Goal: Task Accomplishment & Management: Manage account settings

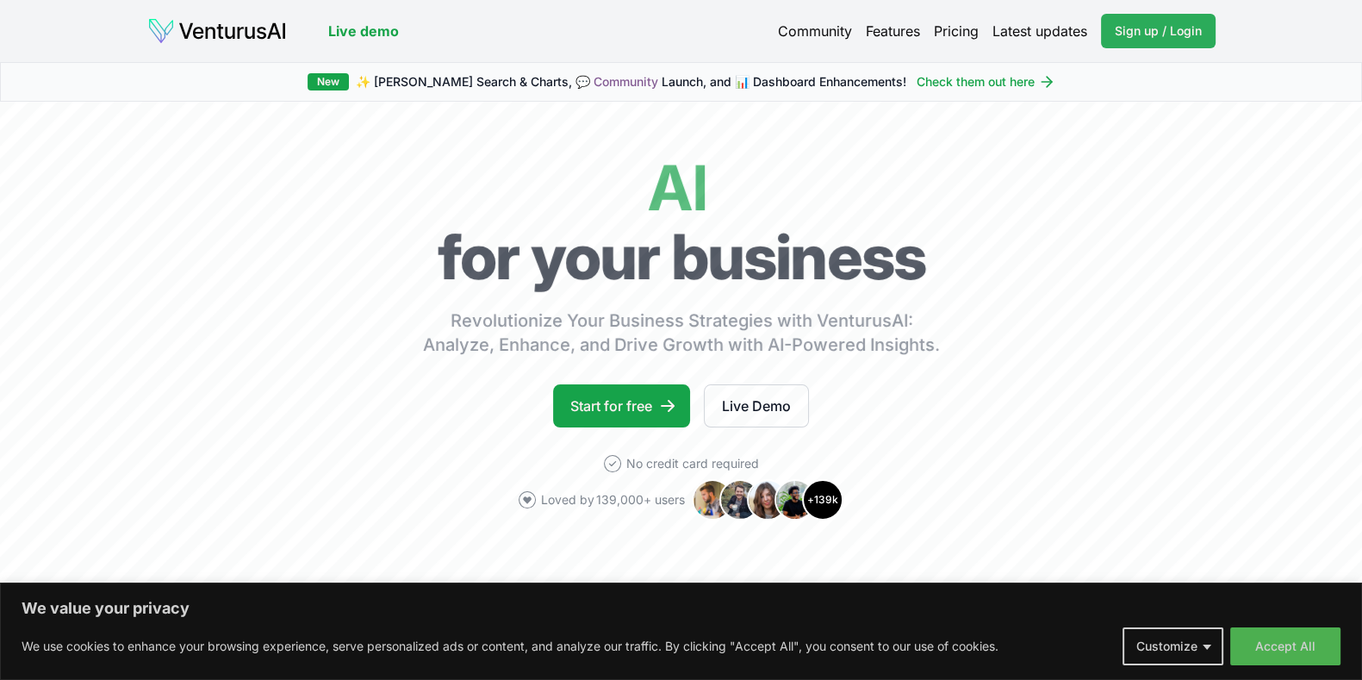
click at [1156, 35] on span "Sign up / Login" at bounding box center [1158, 30] width 87 height 17
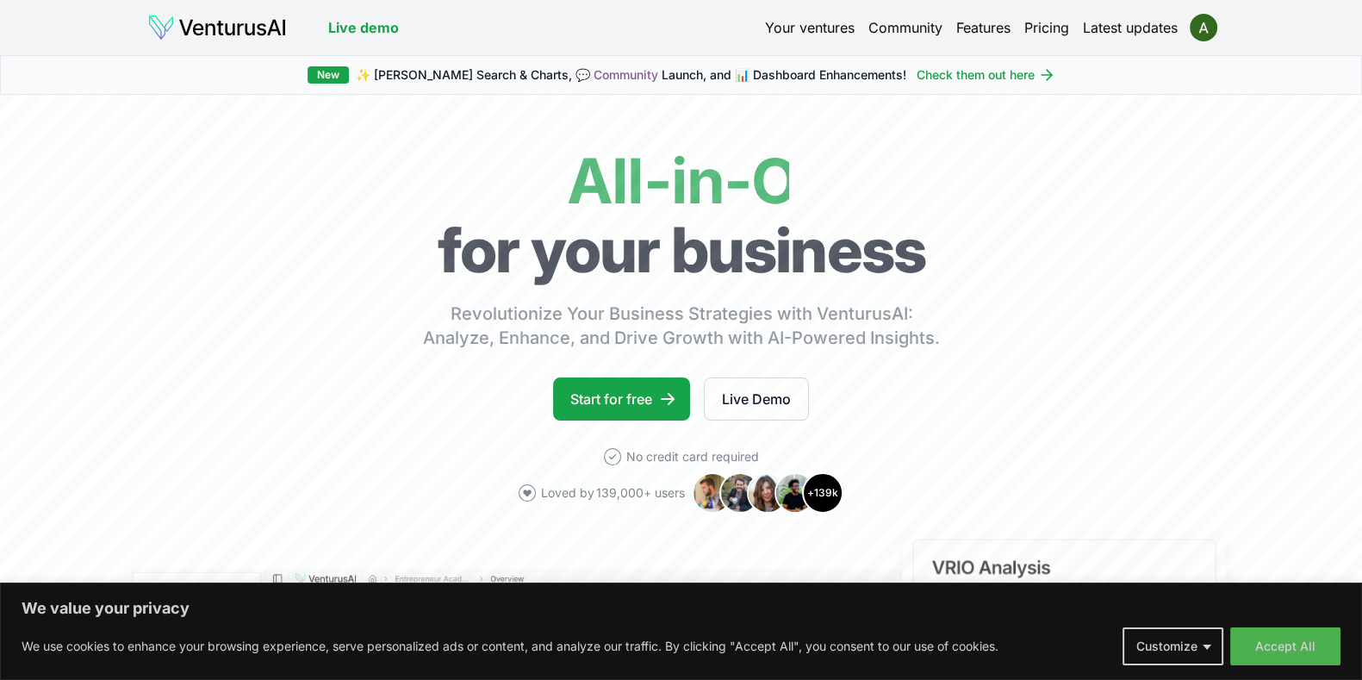
click at [1217, 27] on div "Live demo Your ventures Community Features Pricing Latest updates" at bounding box center [681, 28] width 1178 height 28
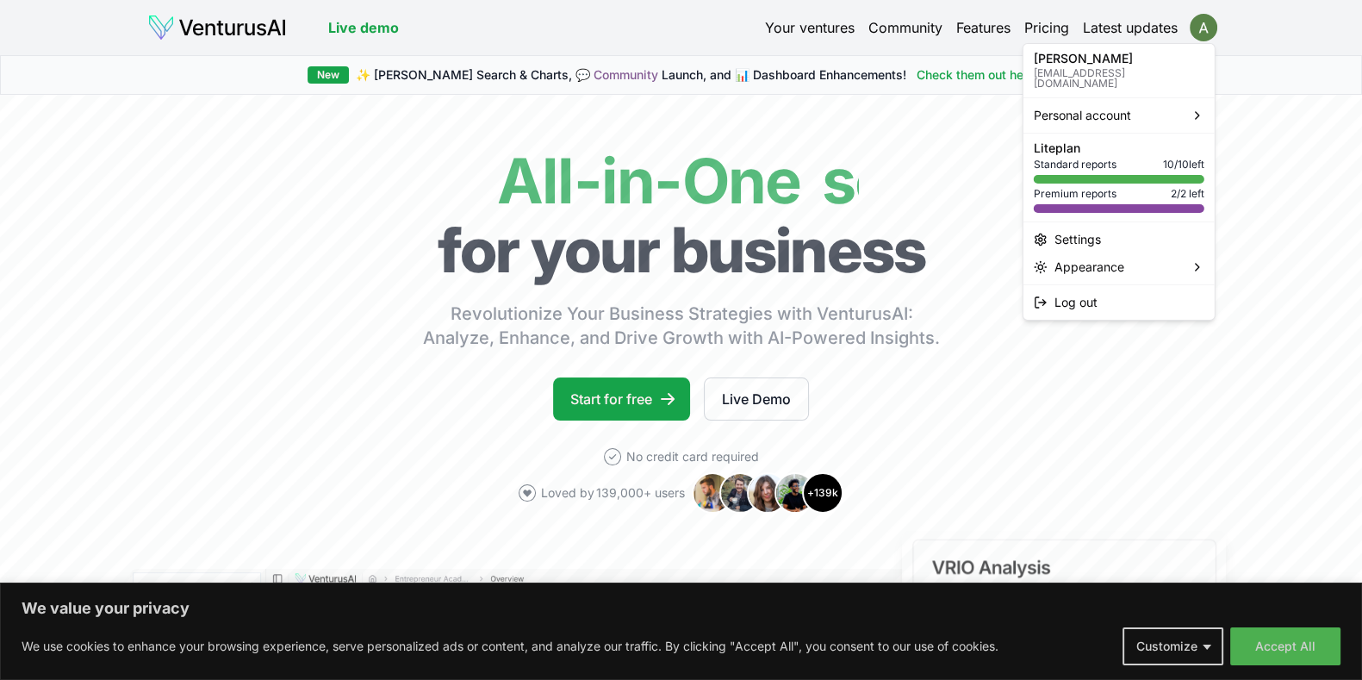
click at [1208, 32] on html "We value your privacy We use cookies to enhance your browsing experience, serve…" at bounding box center [681, 340] width 1362 height 680
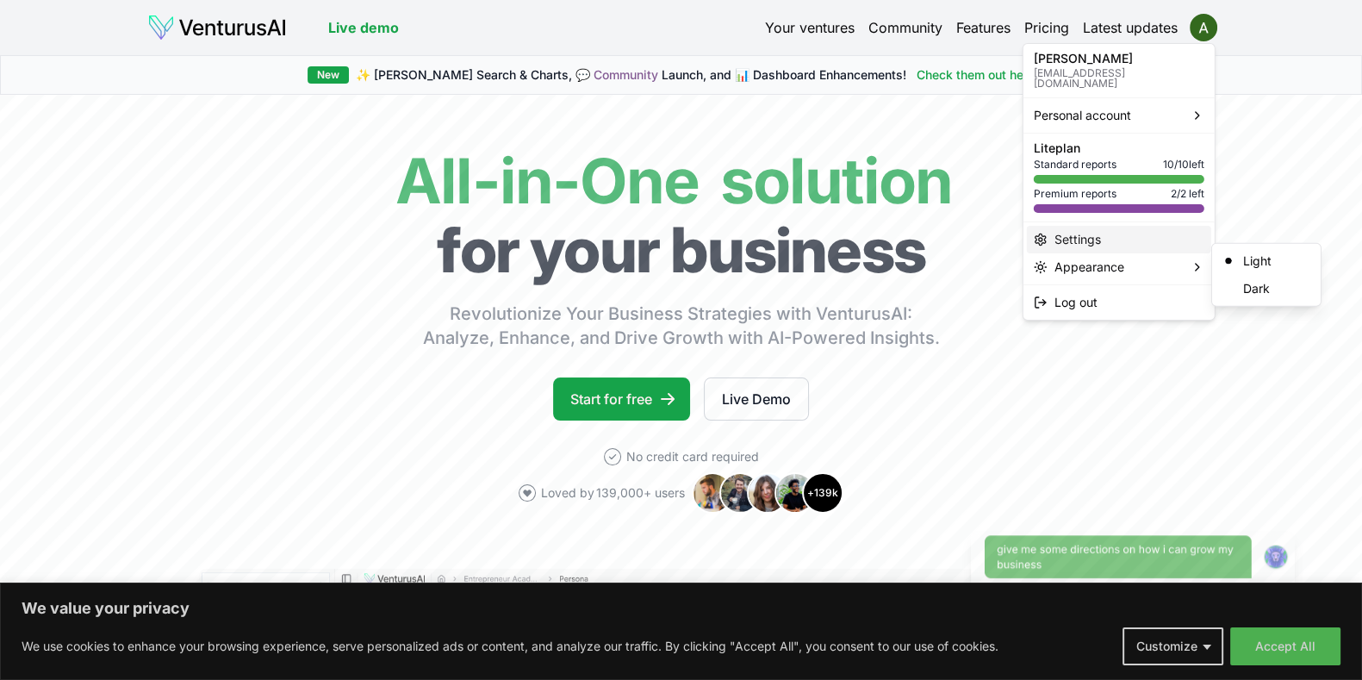
click at [1108, 234] on div "Settings" at bounding box center [1119, 240] width 184 height 28
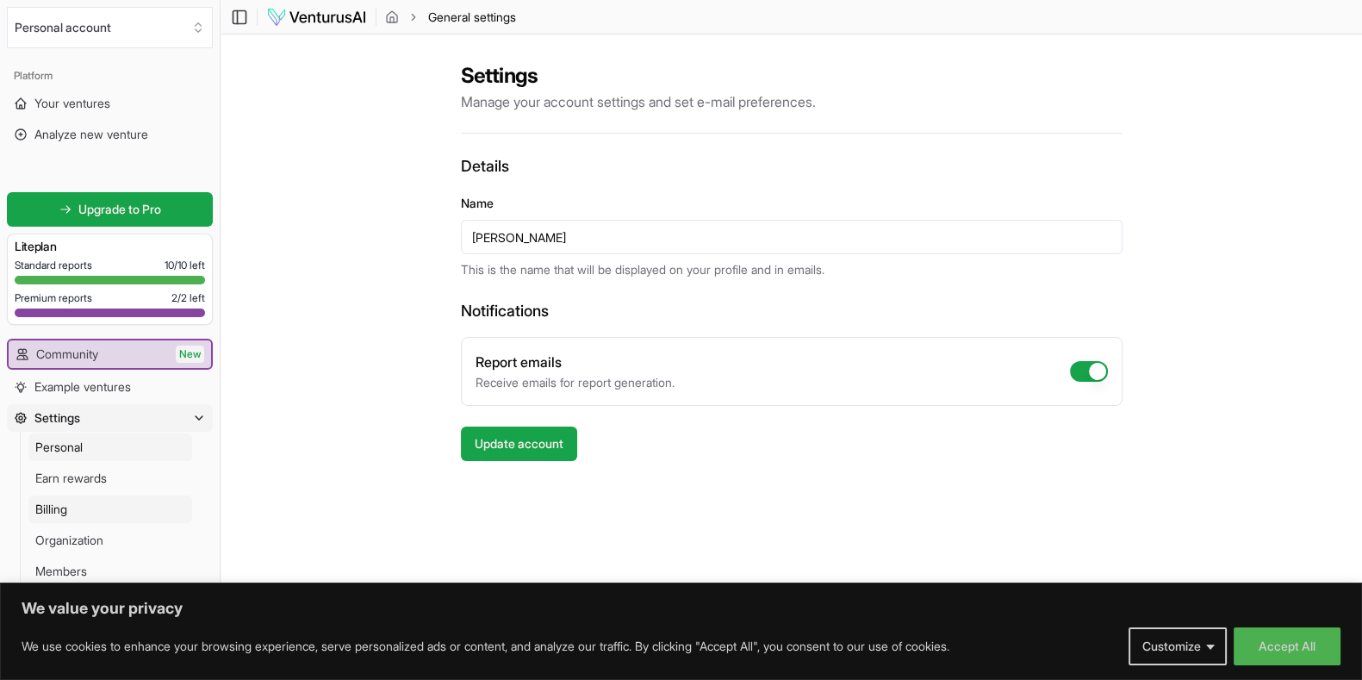
click at [95, 511] on link "Billing" at bounding box center [110, 509] width 164 height 28
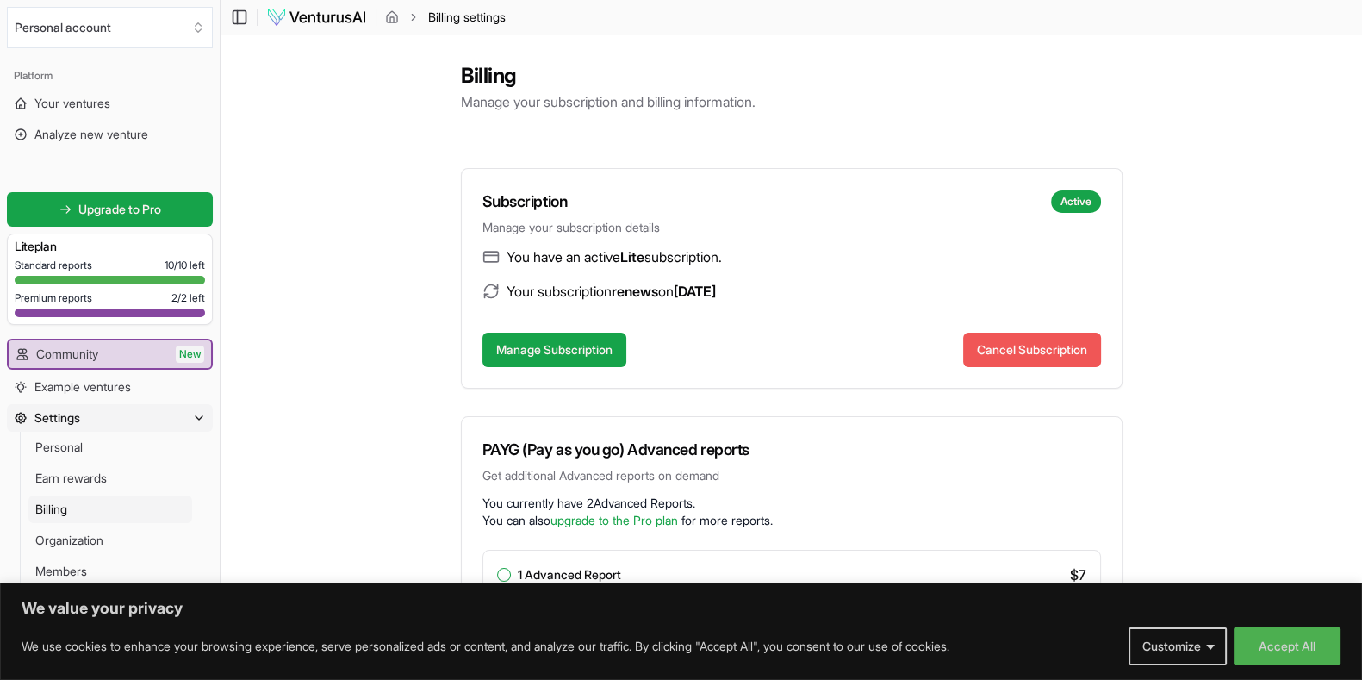
click at [1054, 346] on button "Cancel Subscription" at bounding box center [1032, 349] width 138 height 34
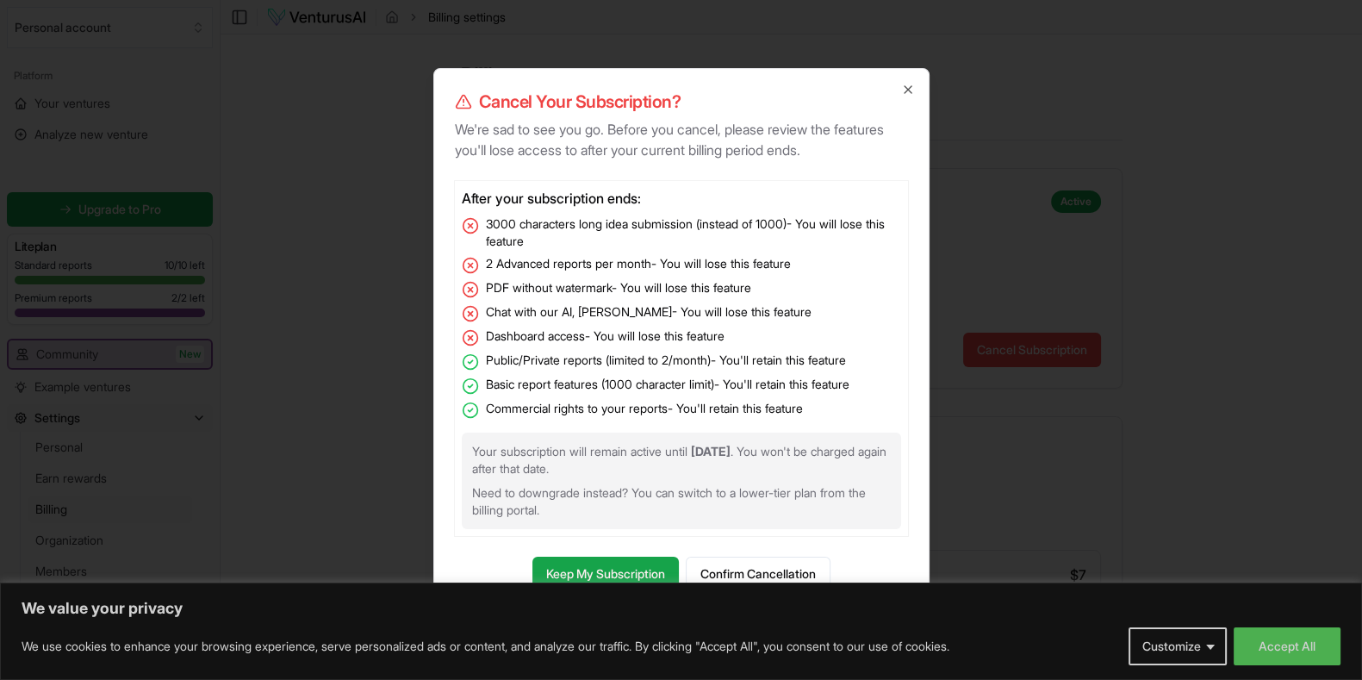
drag, startPoint x: 624, startPoint y: 576, endPoint x: 842, endPoint y: 540, distance: 221.7
click at [842, 540] on div "Cancel Your Subscription? We're sad to see you go. Before you cancel, please re…" at bounding box center [681, 340] width 496 height 544
click at [802, 574] on button "Confirm Cancellation" at bounding box center [758, 573] width 145 height 34
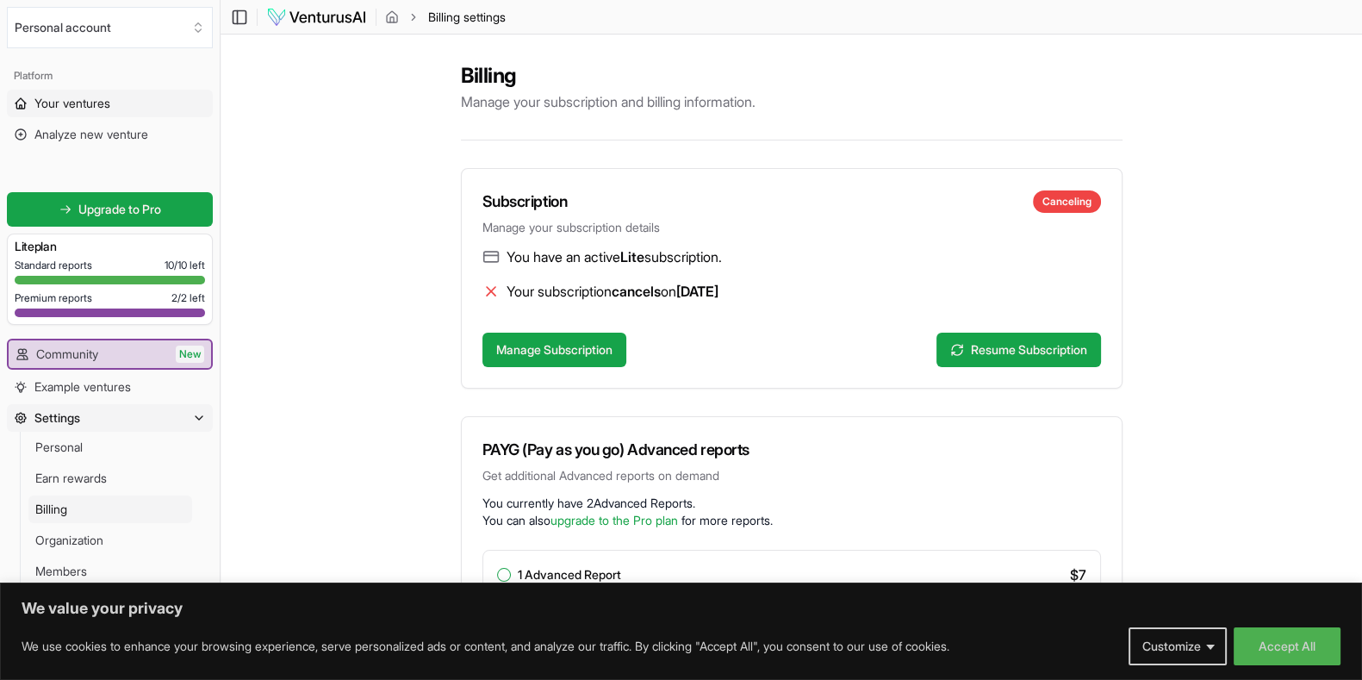
click at [116, 105] on link "Your ventures" at bounding box center [110, 104] width 206 height 28
